Goal: Transaction & Acquisition: Purchase product/service

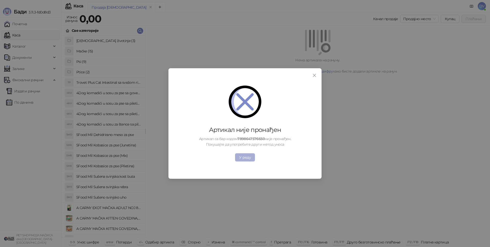
click at [235, 161] on div "У реду" at bounding box center [245, 158] width 124 height 8
click at [237, 160] on button "У реду" at bounding box center [245, 158] width 20 height 8
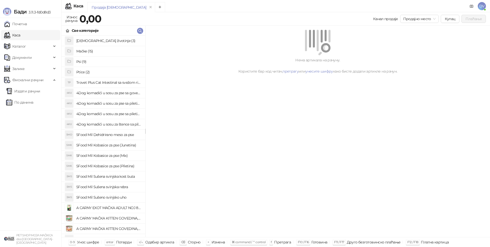
click at [143, 32] on div "Све категорије" at bounding box center [103, 31] width 84 height 10
click at [143, 32] on button "button" at bounding box center [140, 31] width 6 height 6
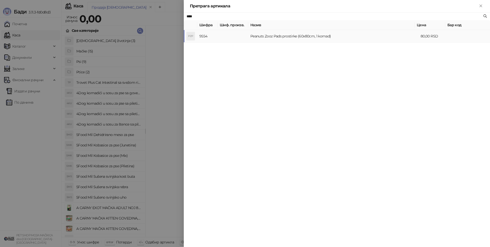
type input "****"
click at [247, 41] on td at bounding box center [233, 36] width 31 height 12
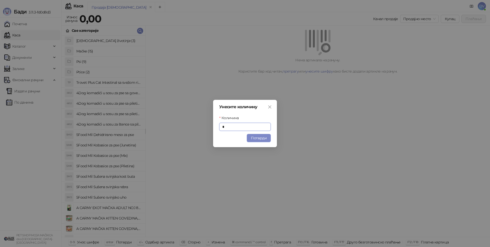
type input "**"
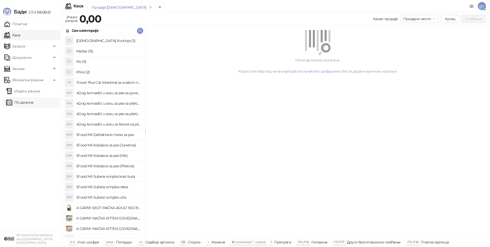
click at [32, 101] on link "По данима" at bounding box center [19, 102] width 27 height 10
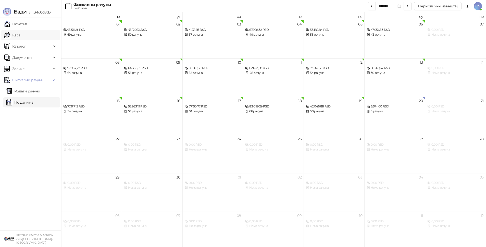
click at [20, 36] on link "Каса" at bounding box center [12, 35] width 16 height 10
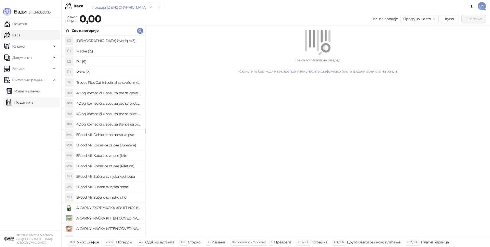
click at [33, 102] on link "По данима" at bounding box center [19, 102] width 27 height 10
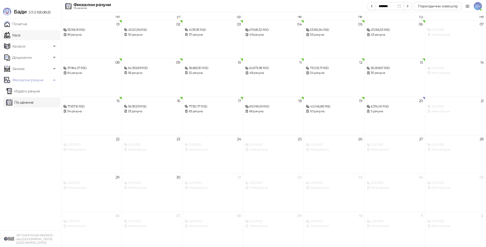
click at [20, 37] on link "Каса" at bounding box center [12, 35] width 16 height 10
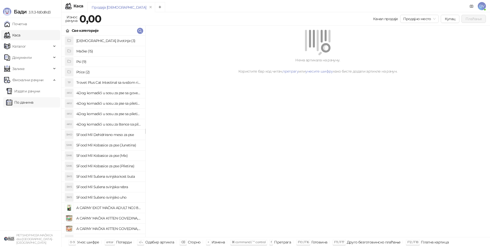
click at [33, 106] on link "По данима" at bounding box center [19, 102] width 27 height 10
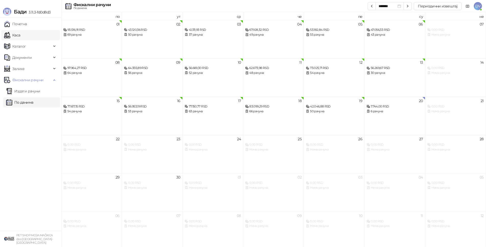
click at [20, 39] on link "Каса" at bounding box center [12, 35] width 16 height 10
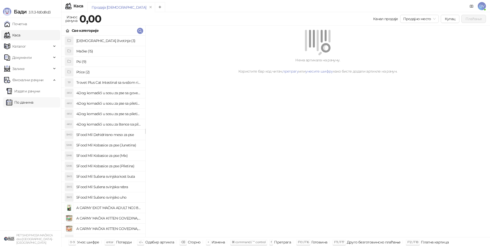
click at [28, 103] on link "По данима" at bounding box center [19, 102] width 27 height 10
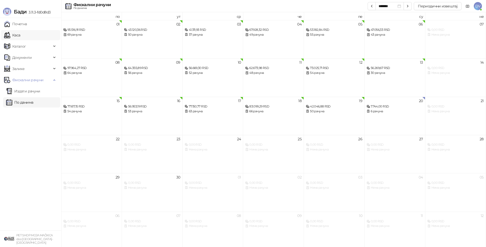
click at [20, 33] on link "Каса" at bounding box center [12, 35] width 16 height 10
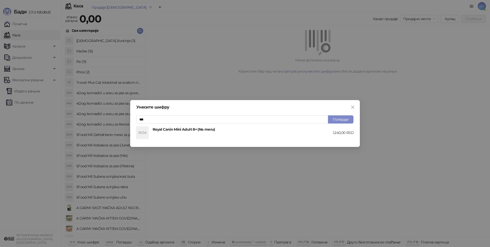
type input "***"
